Goal: Task Accomplishment & Management: Use online tool/utility

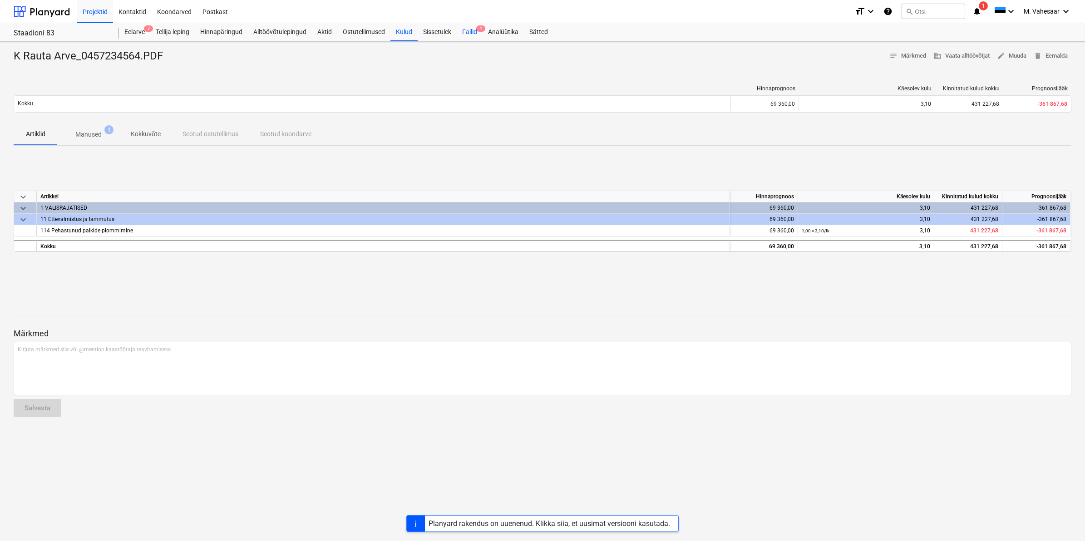
click at [469, 26] on div "Failid 1" at bounding box center [470, 32] width 26 height 18
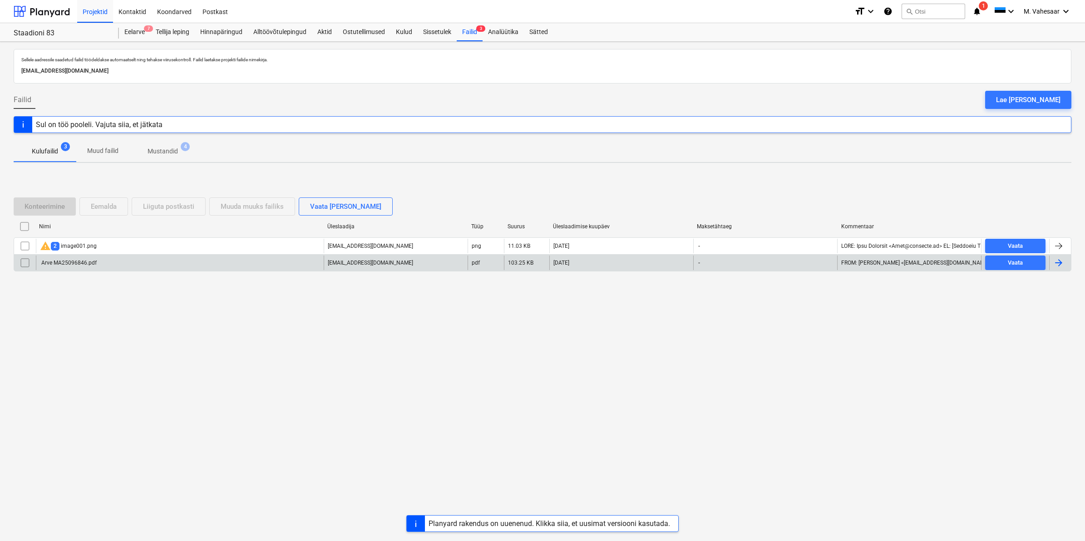
click at [72, 265] on div "Arve MA25096846.pdf" at bounding box center [68, 263] width 57 height 6
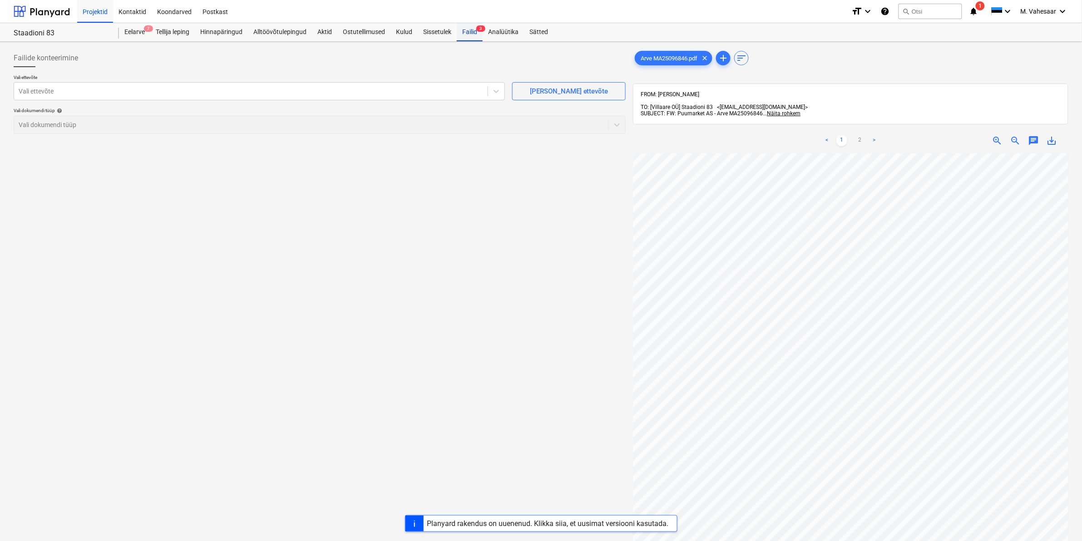
click at [471, 39] on div "Failid 3" at bounding box center [470, 32] width 26 height 18
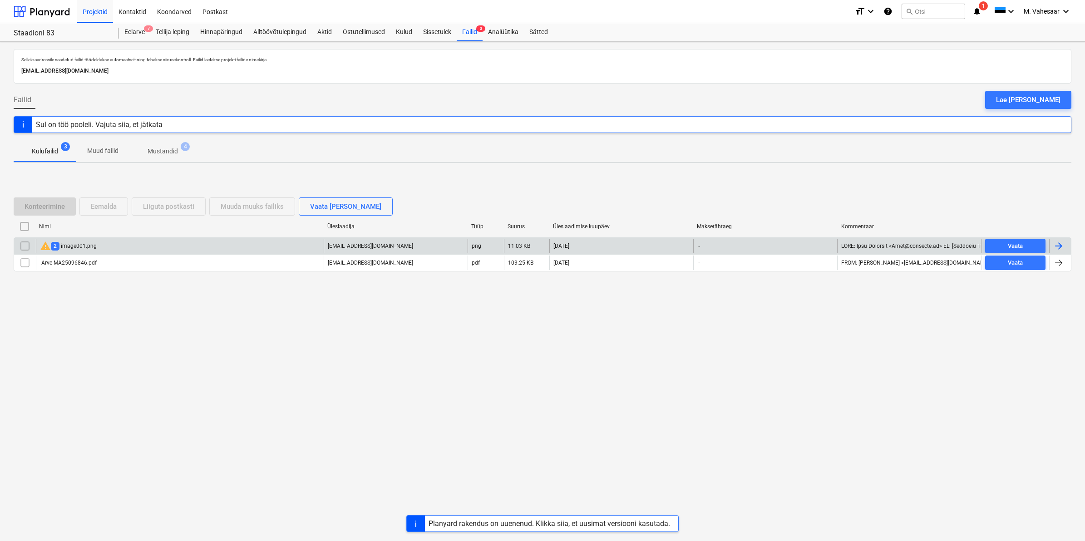
click at [73, 245] on div "warning 2 image001.png" at bounding box center [68, 246] width 57 height 11
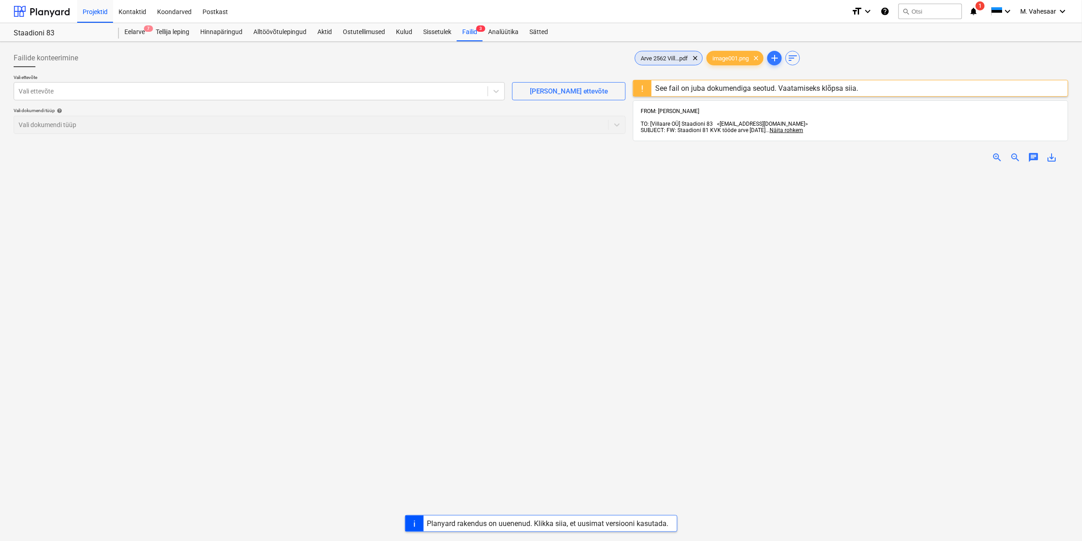
click at [652, 55] on span "Arve 2562 Vill...pdf" at bounding box center [664, 58] width 58 height 7
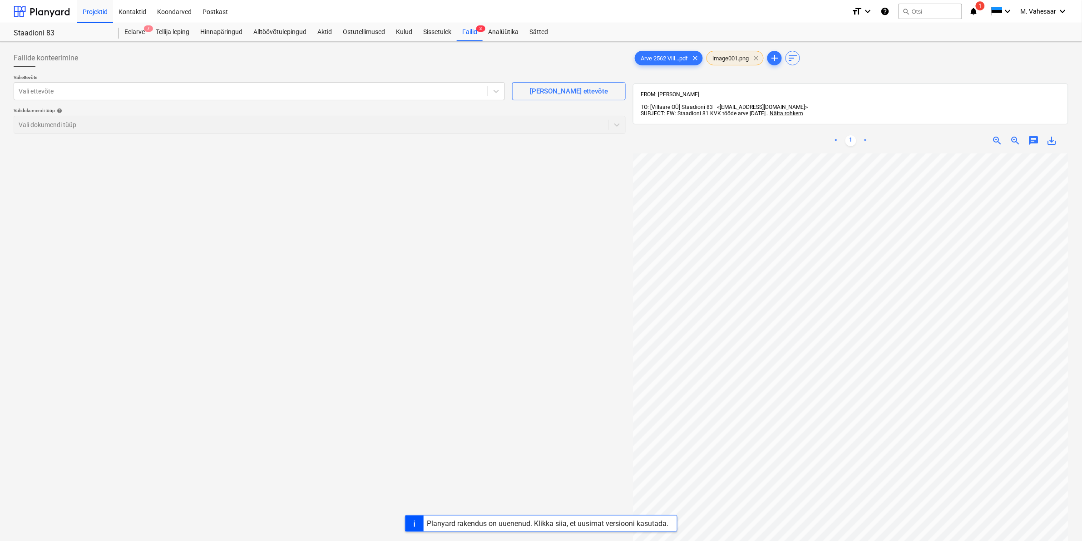
click at [762, 58] on span "clear" at bounding box center [756, 58] width 11 height 11
click at [303, 94] on div at bounding box center [251, 91] width 465 height 9
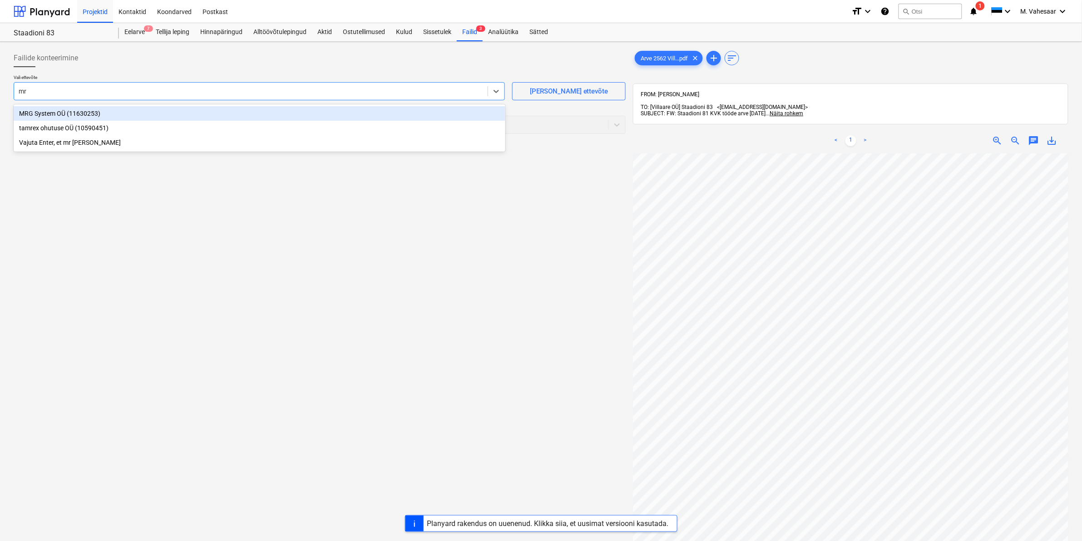
type input "mrg"
click at [89, 116] on div "MRG System OÜ (11630253)" at bounding box center [260, 113] width 492 height 15
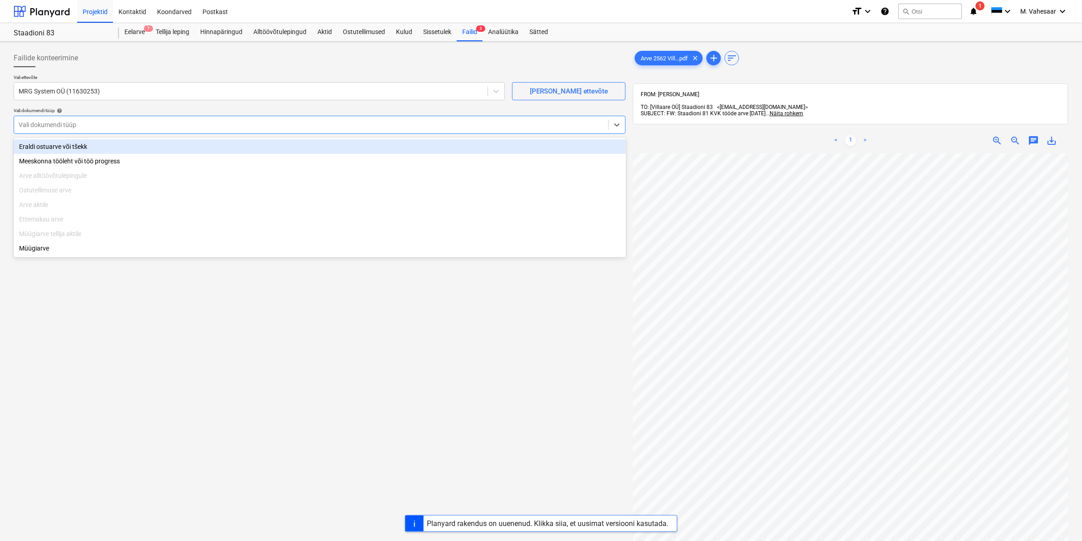
click at [77, 125] on div at bounding box center [311, 124] width 585 height 9
click at [53, 153] on div "Eraldi ostuarve või tšekk" at bounding box center [320, 146] width 613 height 15
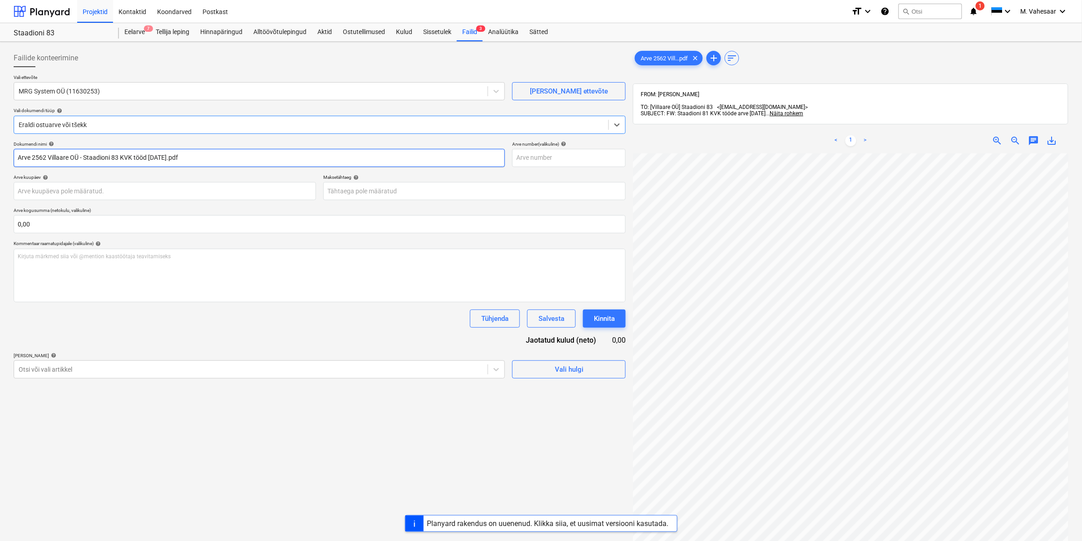
click at [19, 157] on input "Arve 2562 Villaare OÜ - Staadioni 83 KVK tööd [DATE].pdf" at bounding box center [259, 158] width 491 height 18
type input "MRG Arve 2562 Villaare OÜ - Staadioni 83 KVK tööd [DATE].pdf"
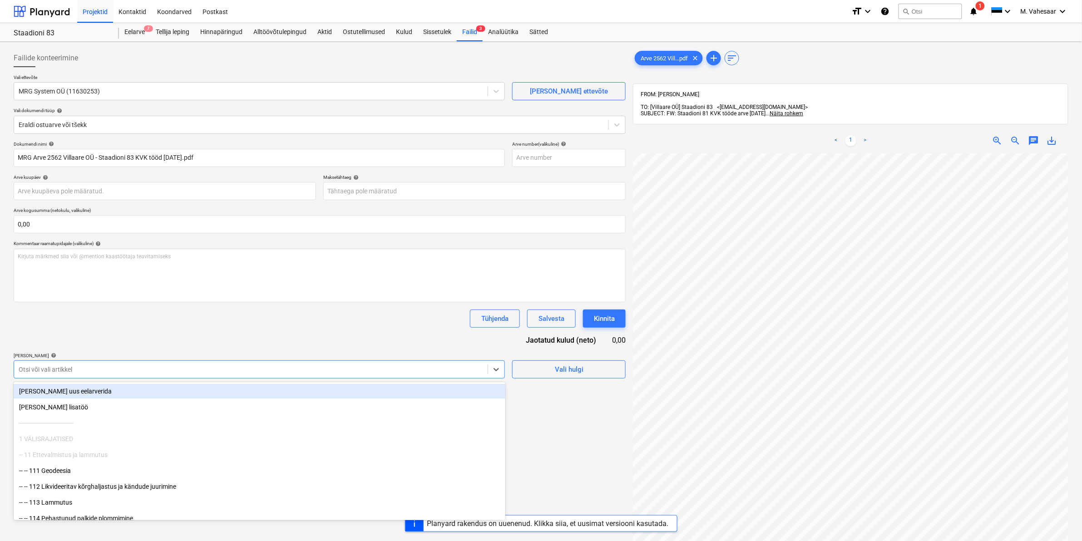
click at [58, 373] on div at bounding box center [251, 369] width 465 height 9
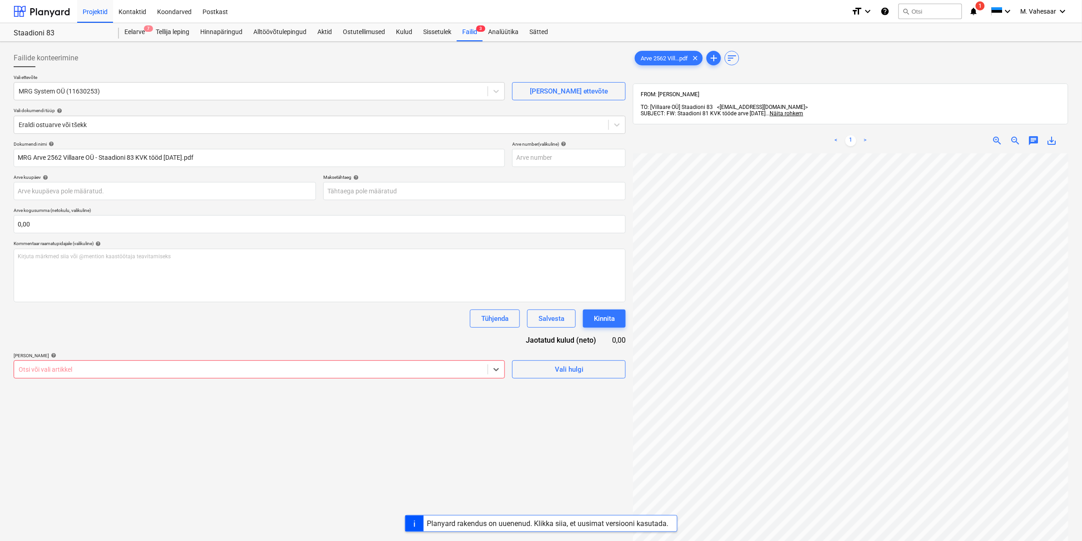
click at [52, 364] on div "Otsi või vali artikkel" at bounding box center [251, 369] width 474 height 13
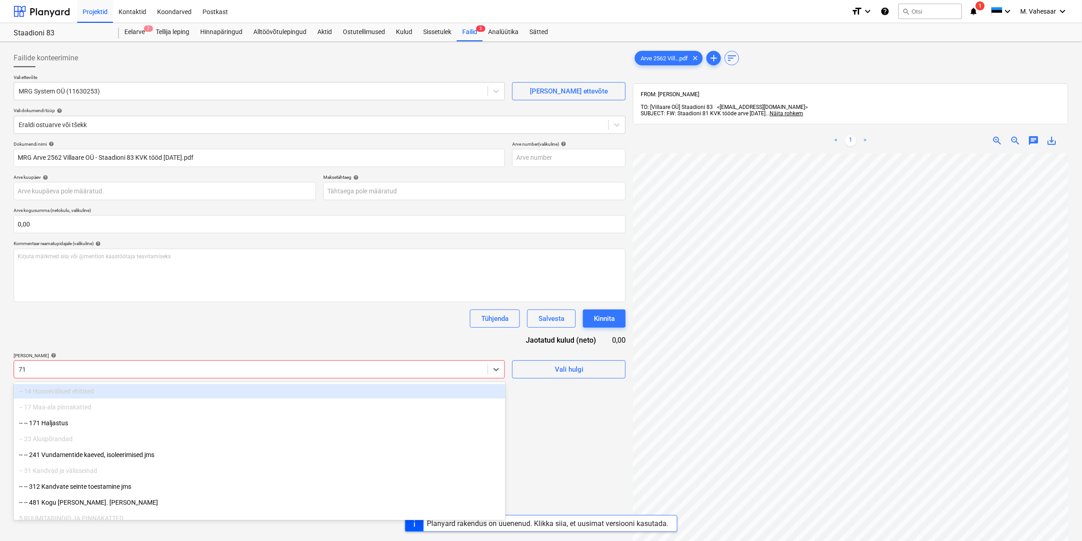
type input "711"
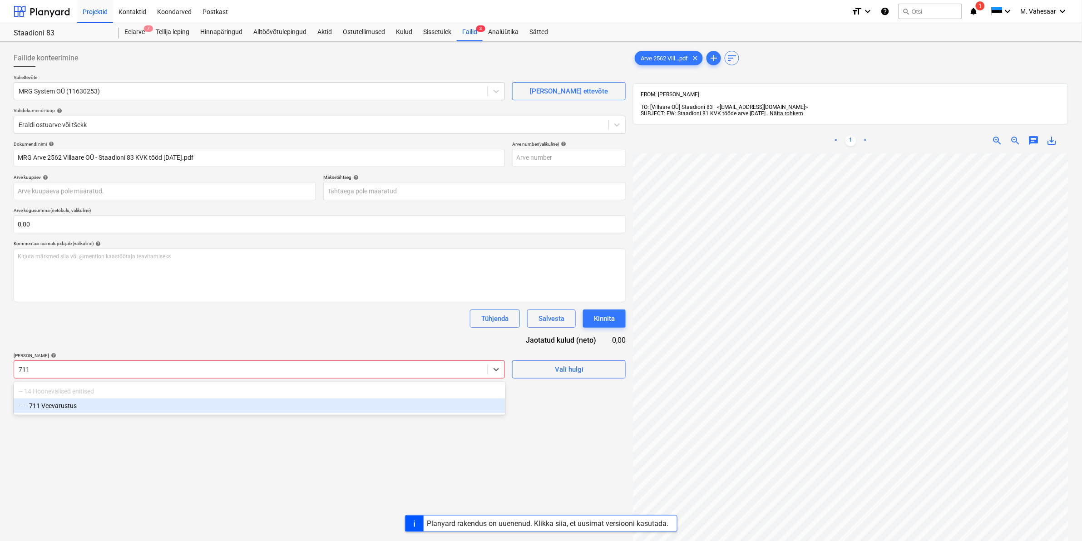
click at [55, 410] on div "-- -- 711 Veevarustus" at bounding box center [260, 406] width 492 height 15
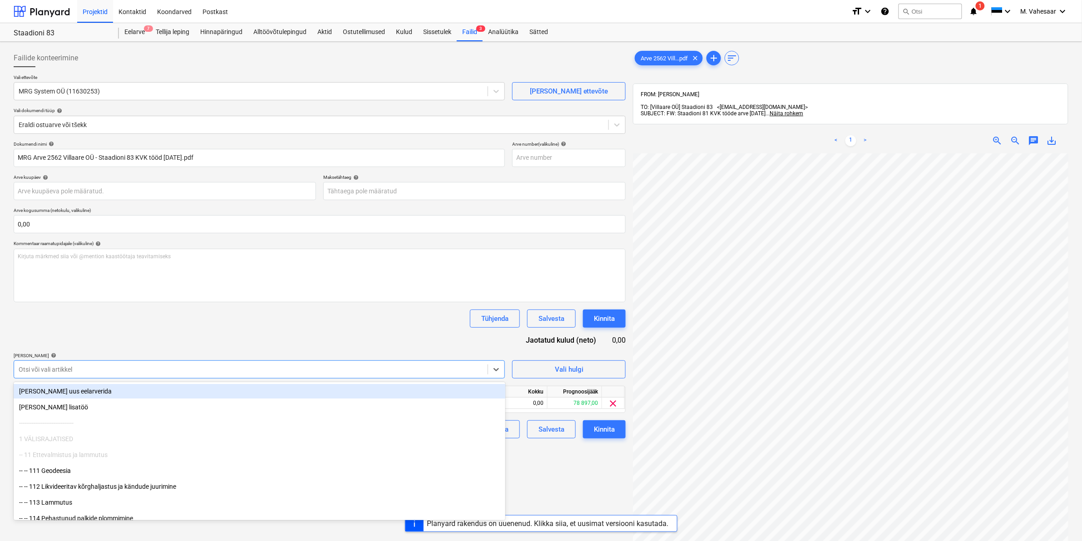
click at [63, 371] on div at bounding box center [251, 369] width 465 height 9
type input "712"
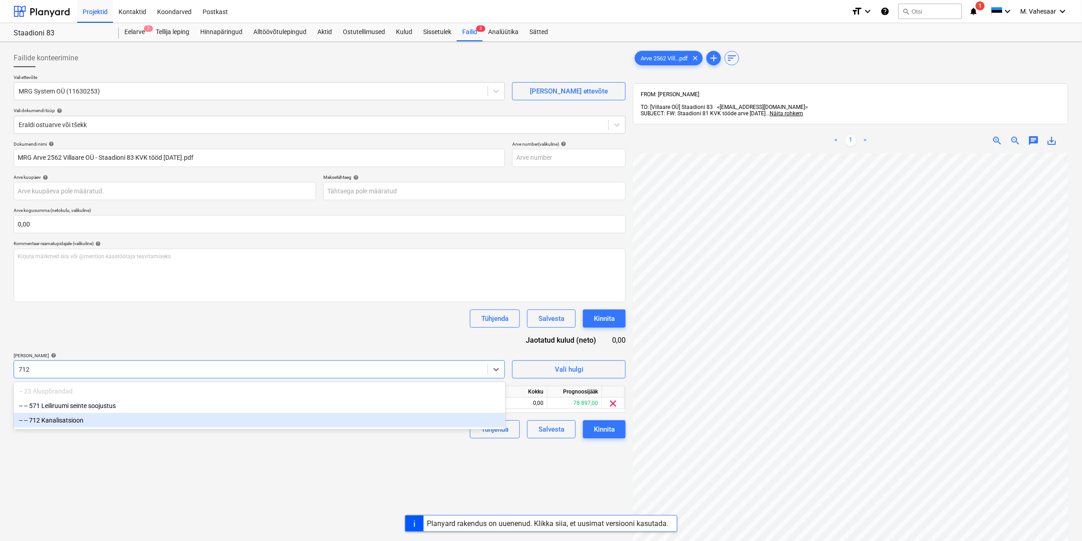
click at [70, 420] on div "-- -- 712 Kanalisatsioon" at bounding box center [260, 420] width 492 height 15
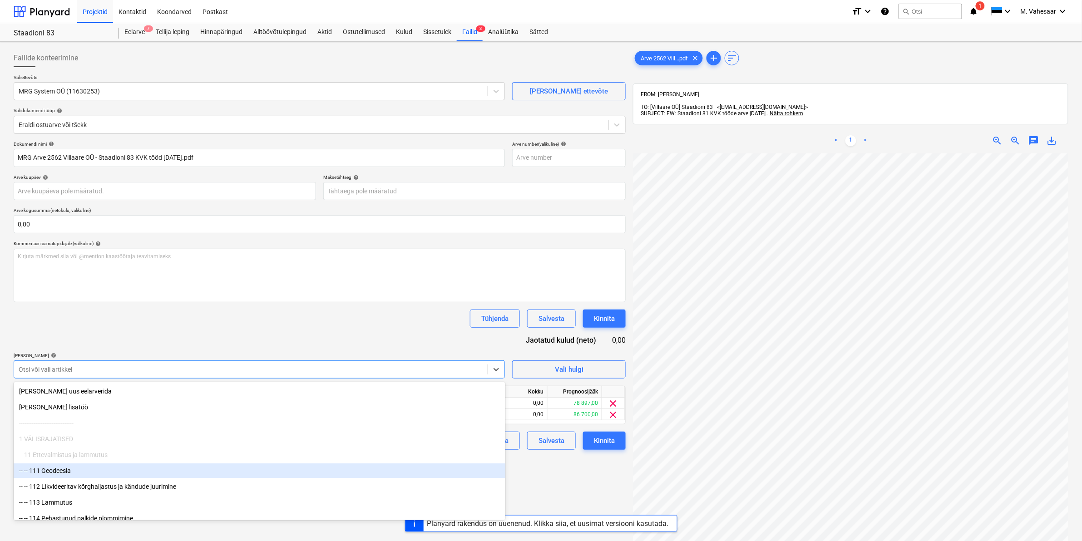
click at [589, 505] on div "Failide konteerimine Vali ettevõte MRG System OÜ (11630253) [PERSON_NAME] uus e…" at bounding box center [319, 359] width 619 height 628
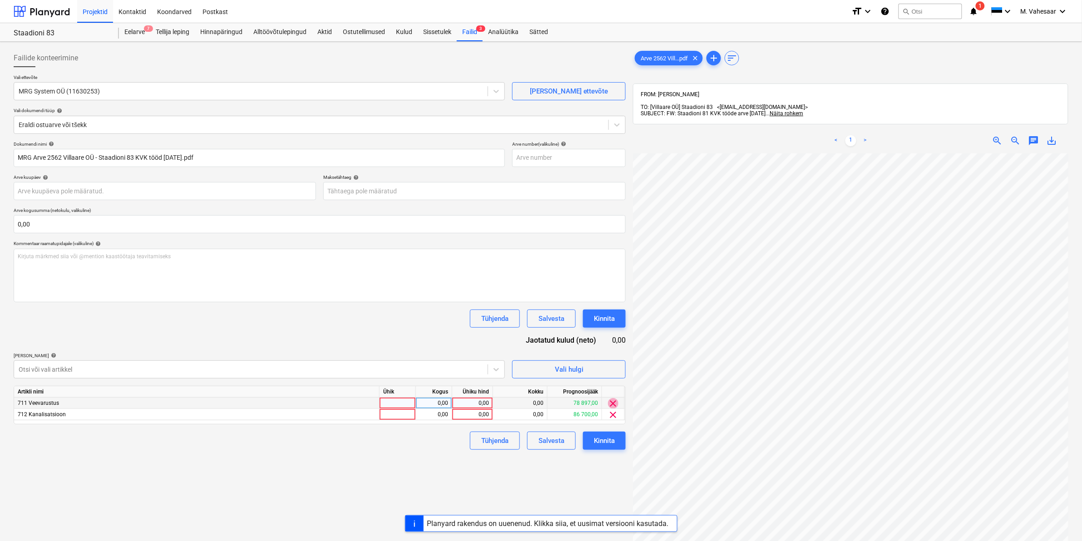
click at [614, 405] on span "clear" at bounding box center [613, 403] width 11 height 11
click at [460, 402] on div "0,00" at bounding box center [472, 403] width 33 height 11
type input "12812"
click at [437, 441] on div "Failide konteerimine Vali ettevõte MRG System OÜ (11630253) [PERSON_NAME] uus e…" at bounding box center [319, 359] width 619 height 628
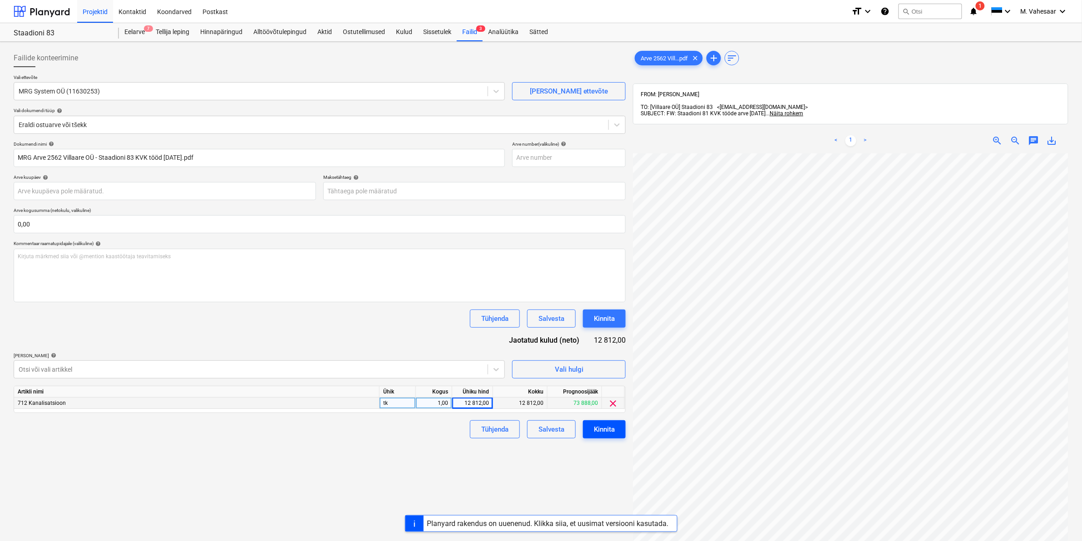
click at [601, 428] on div "Kinnita" at bounding box center [604, 430] width 21 height 12
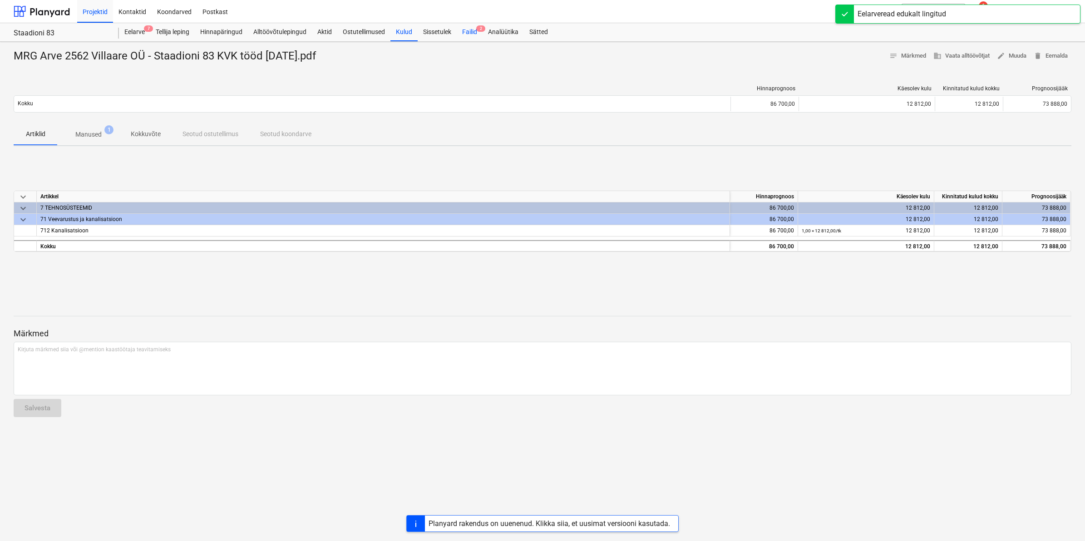
click at [468, 35] on div "Failid 2" at bounding box center [470, 32] width 26 height 18
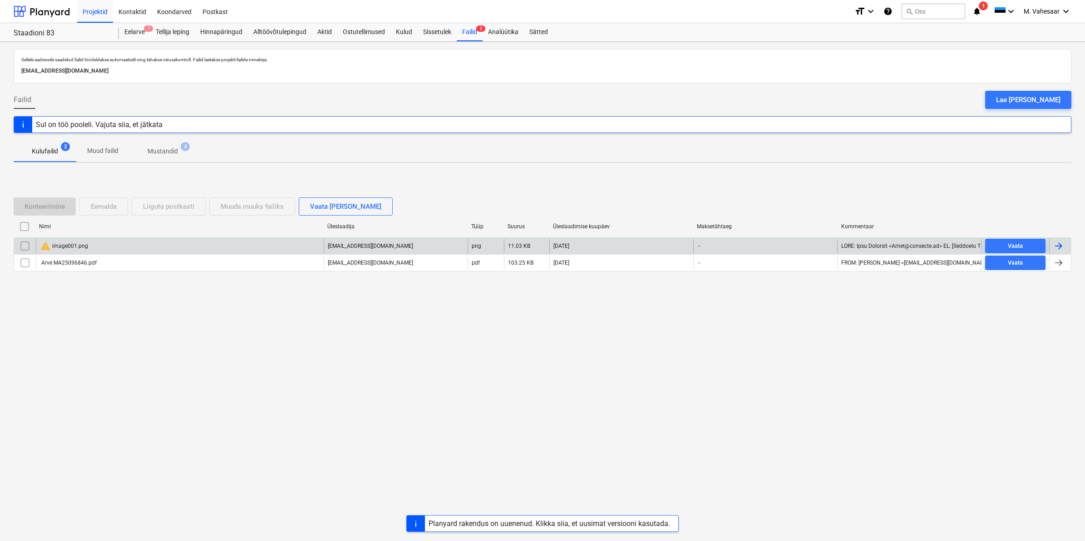
click at [24, 243] on input "checkbox" at bounding box center [25, 246] width 15 height 15
click at [107, 203] on div "Eemalda" at bounding box center [104, 207] width 26 height 12
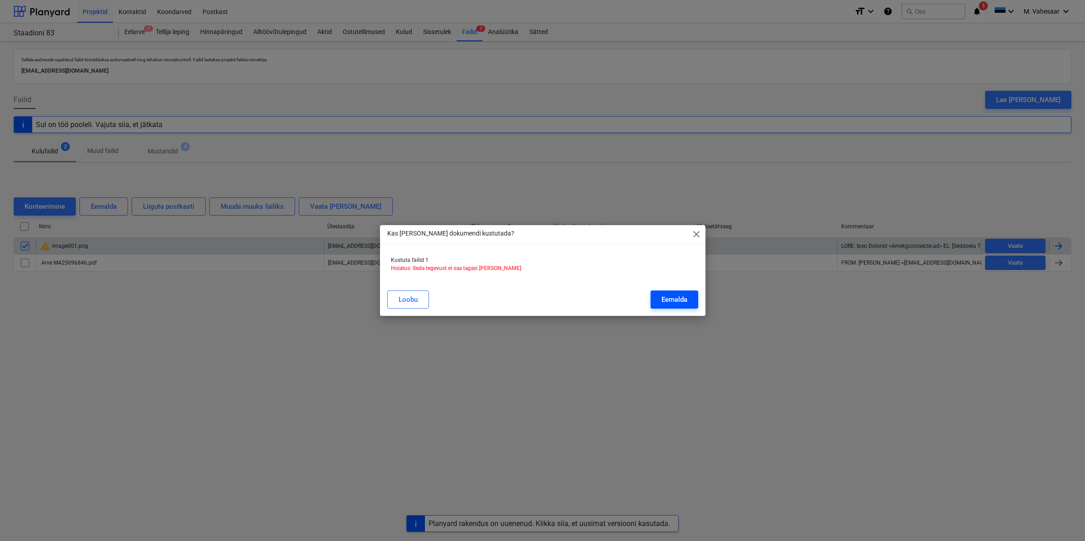
click at [677, 297] on div "Eemalda" at bounding box center [675, 300] width 26 height 12
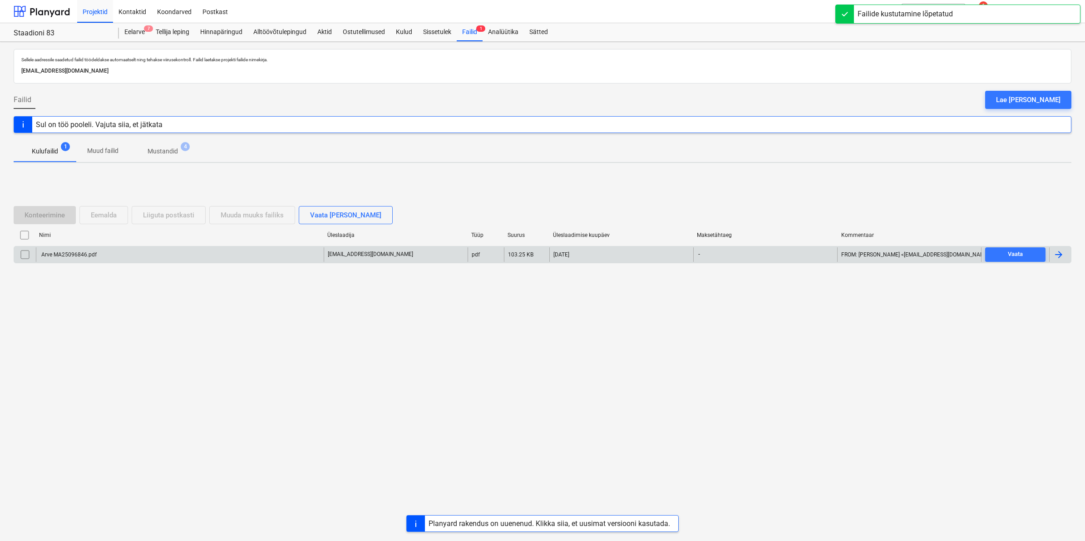
click at [94, 255] on div "Arve MA25096846.pdf" at bounding box center [68, 255] width 57 height 6
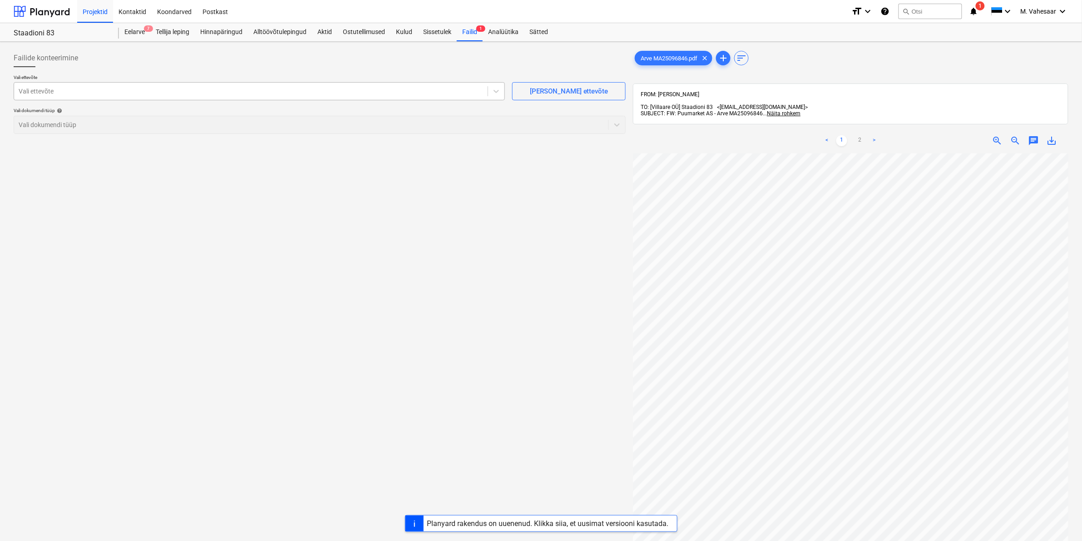
click at [235, 92] on div at bounding box center [251, 91] width 465 height 9
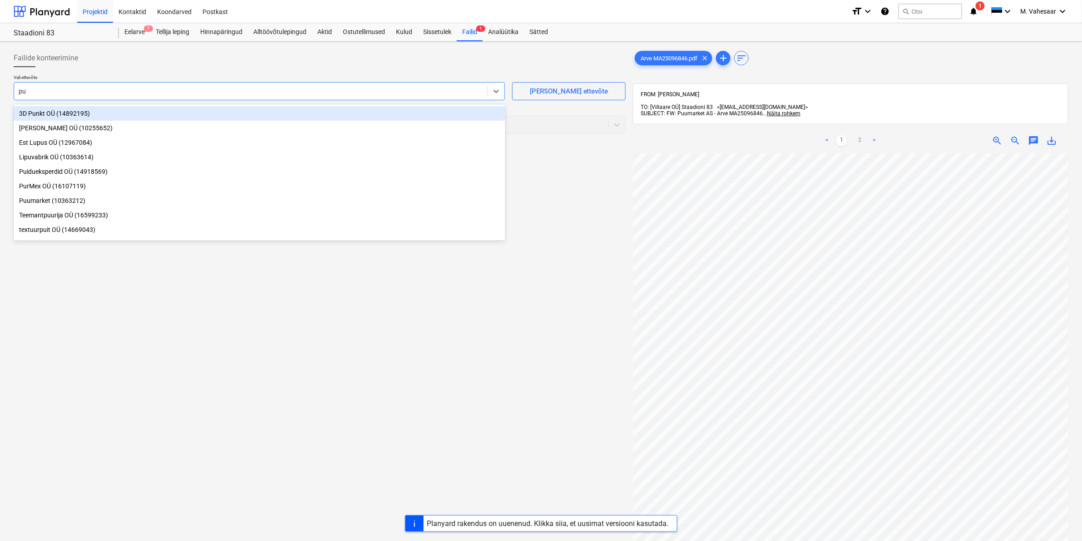
type input "puu"
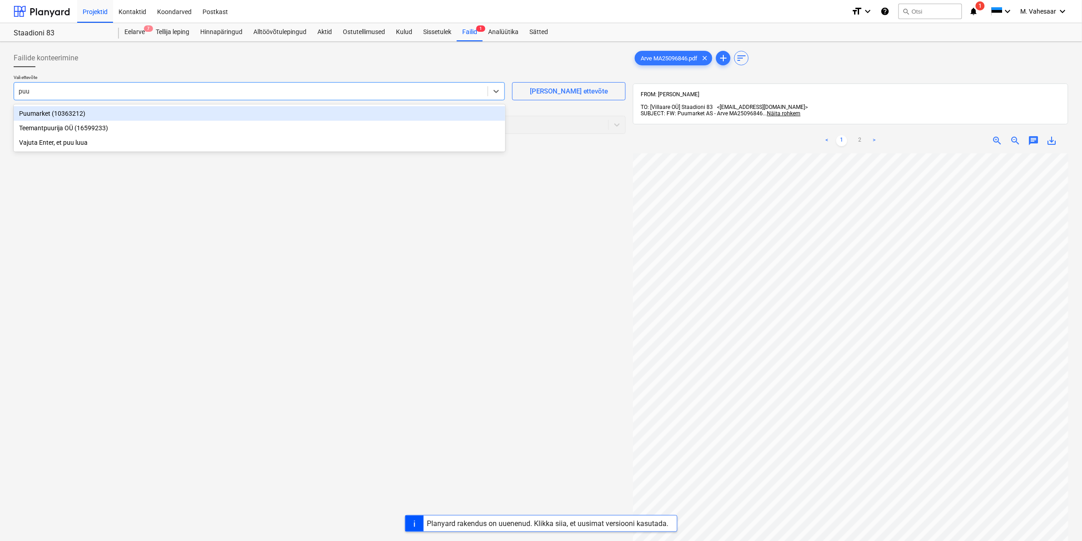
click at [62, 113] on div "Puumarket (10363212)" at bounding box center [260, 113] width 492 height 15
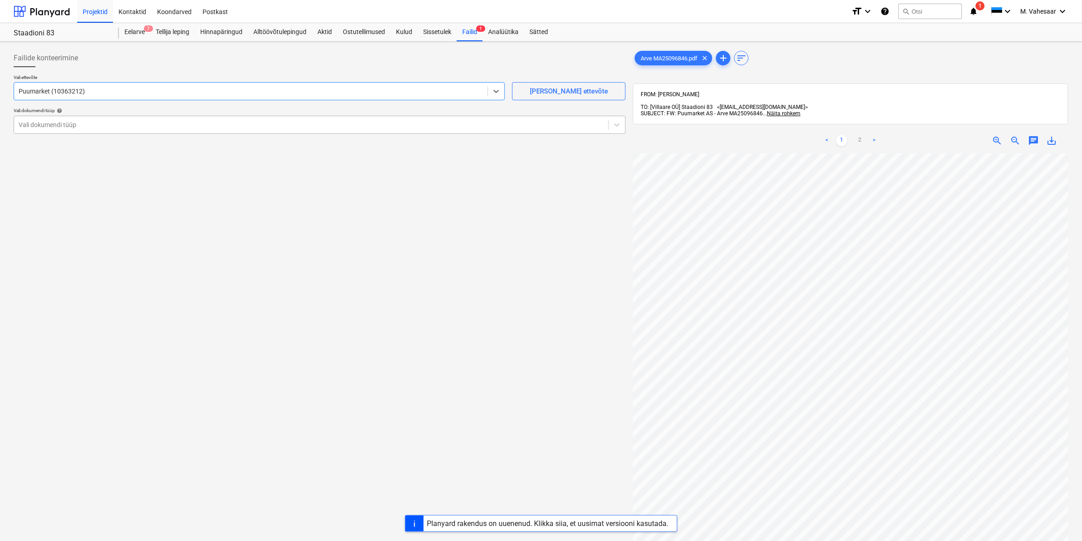
click at [61, 125] on div at bounding box center [311, 124] width 585 height 9
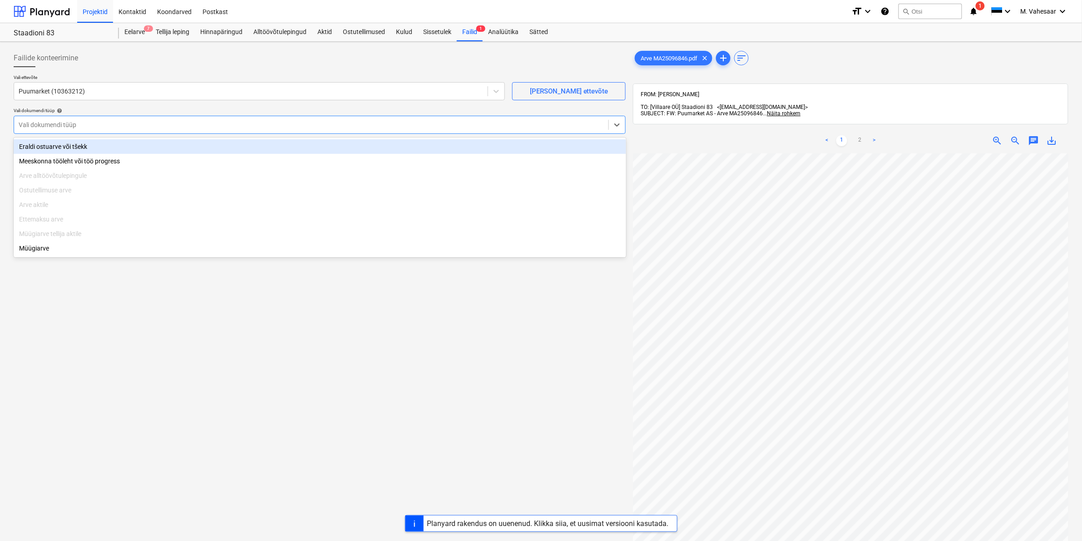
click at [47, 146] on div "Eraldi ostuarve või tšekk" at bounding box center [320, 146] width 613 height 15
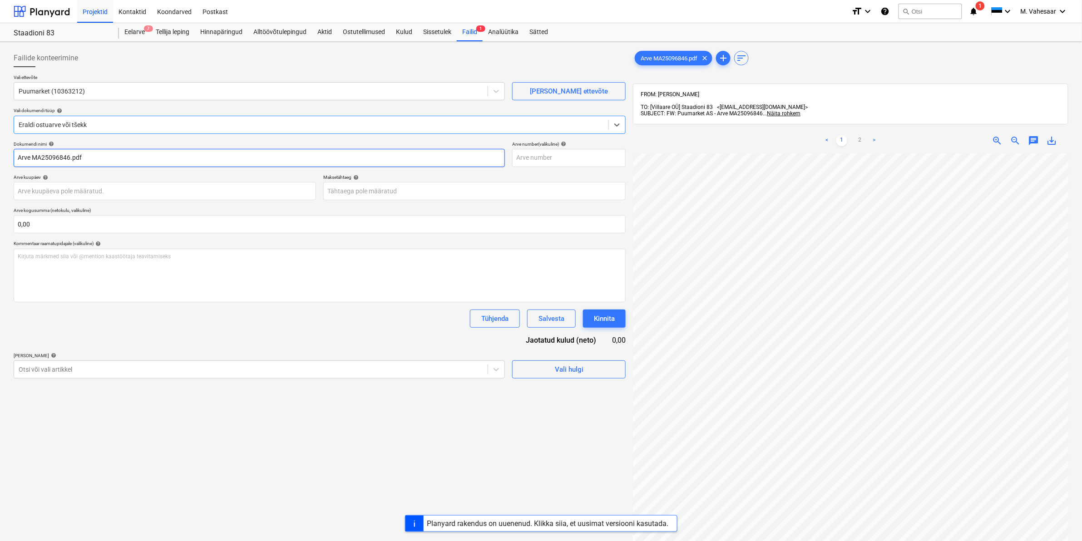
click at [19, 156] on input "Arve MA25096846.pdf" at bounding box center [259, 158] width 491 height 18
type input "Puumarket Arve MA25096846.pdf"
click at [76, 371] on div at bounding box center [251, 369] width 465 height 9
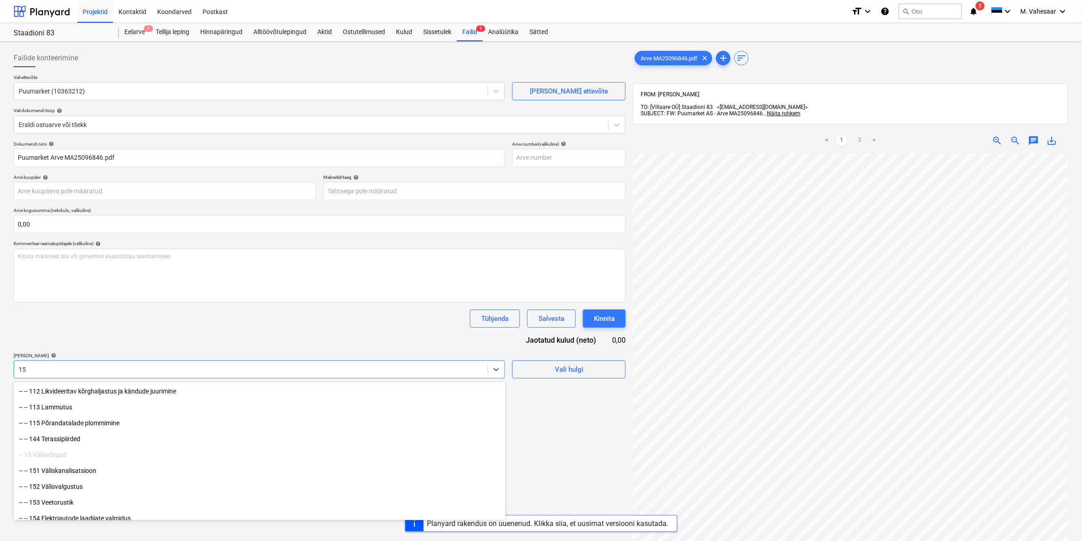
type input "1"
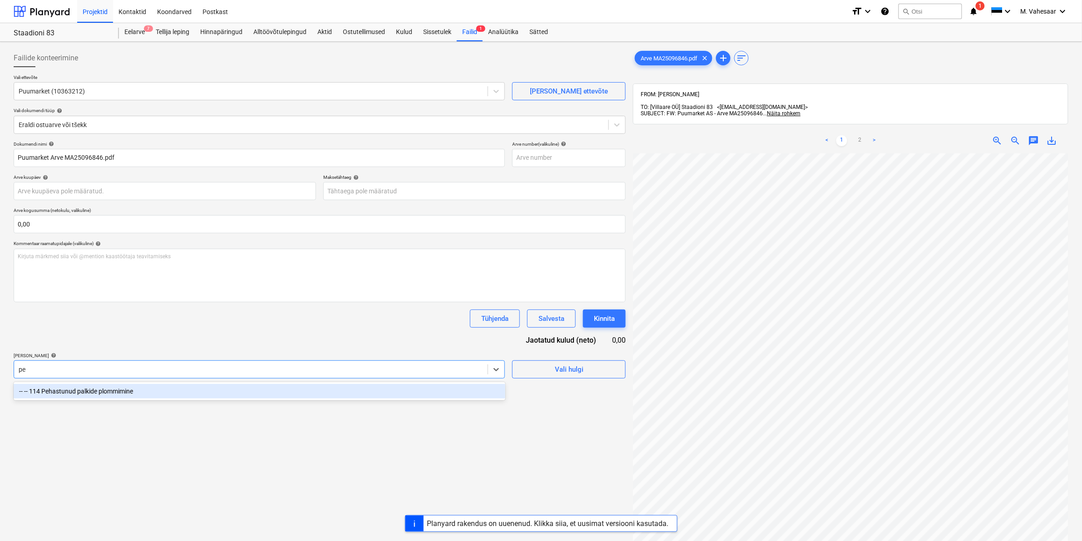
type input "p"
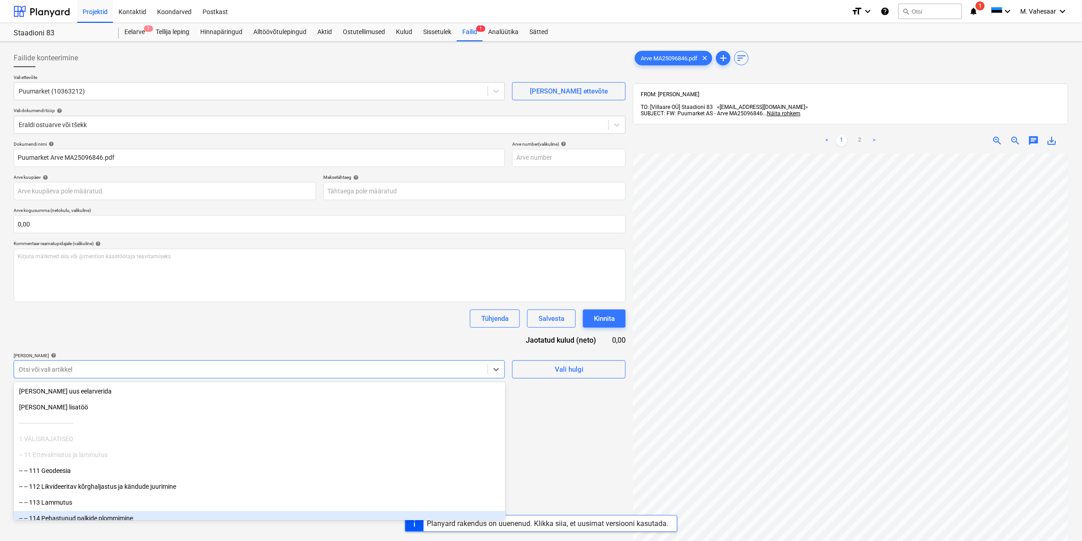
click at [93, 328] on div "Dokumendi nimi help Puumarket Arve MA25096846.pdf Arve number (valikuline) help…" at bounding box center [320, 260] width 612 height 238
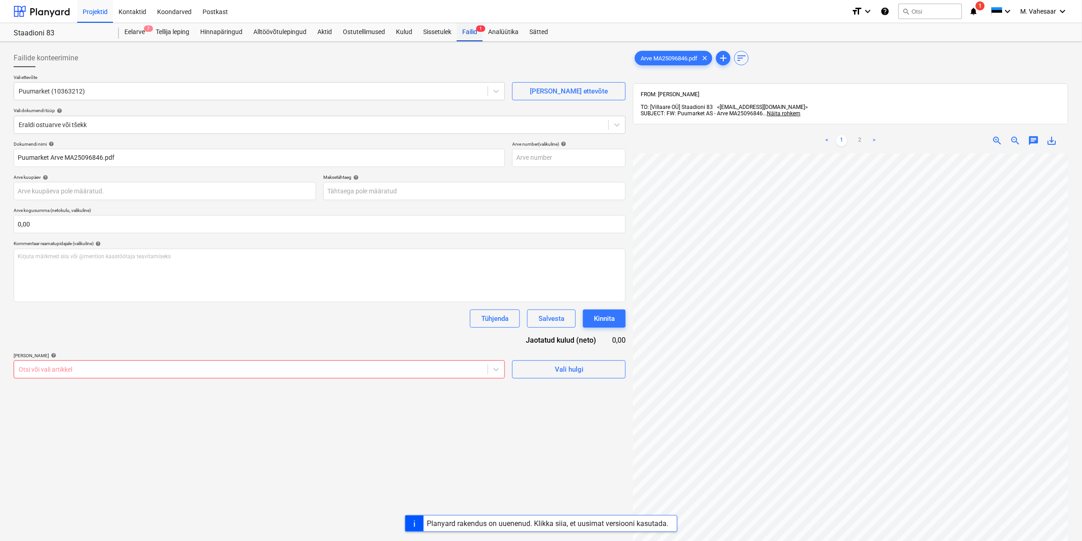
click at [471, 28] on div "Failid 1" at bounding box center [470, 32] width 26 height 18
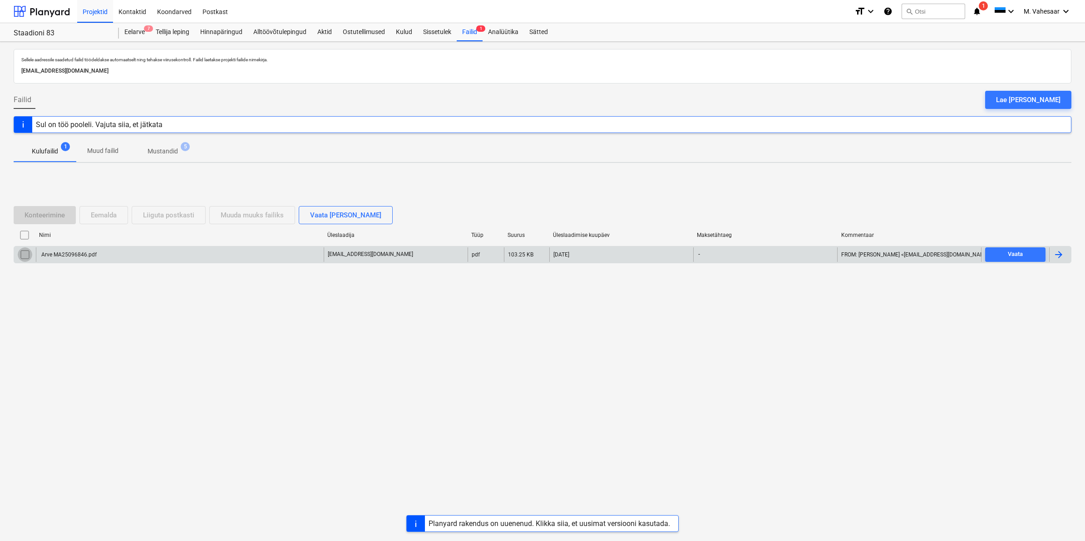
click at [24, 253] on input "checkbox" at bounding box center [25, 255] width 15 height 15
click at [99, 213] on div "Eemalda" at bounding box center [104, 215] width 26 height 12
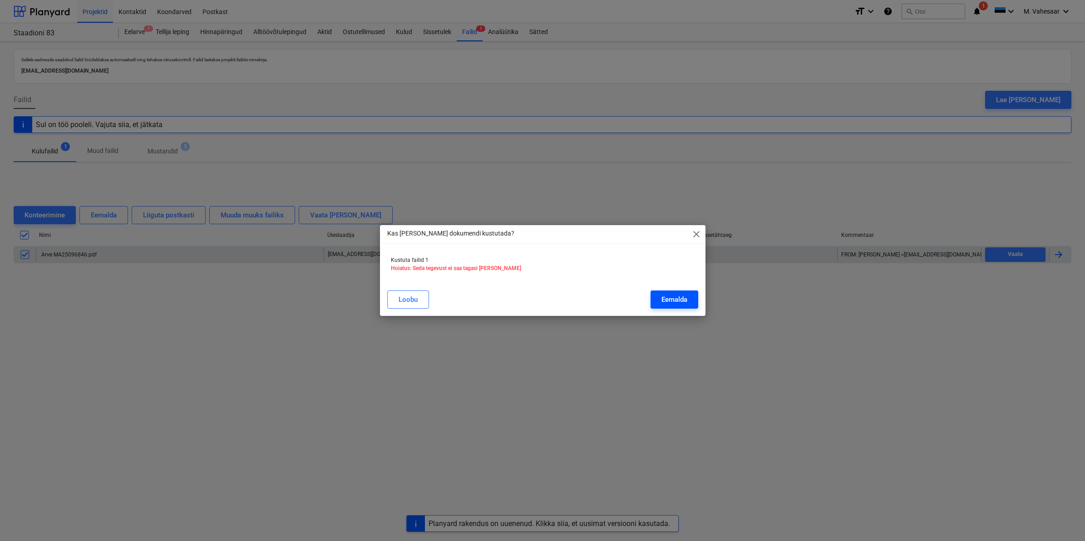
click at [687, 300] on div "Eemalda" at bounding box center [675, 300] width 26 height 12
